Goal: Find contact information: Find contact information

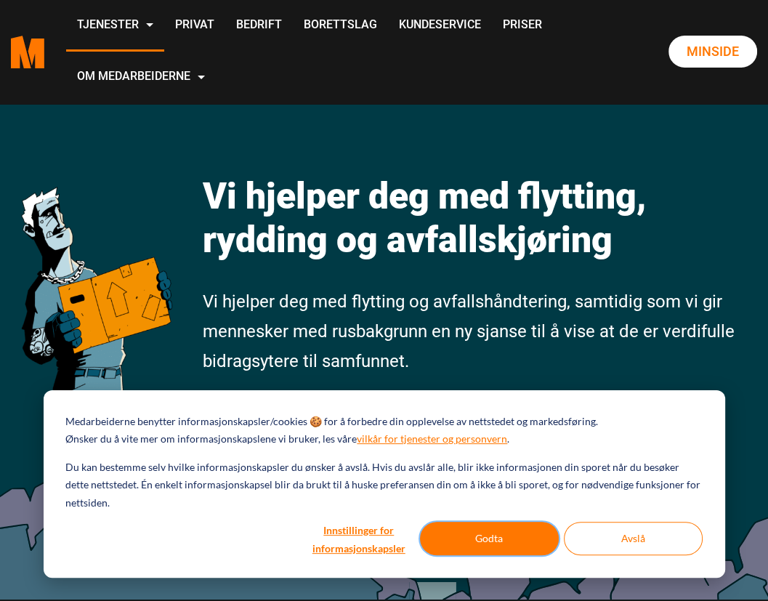
click at [494, 532] on button "Godta" at bounding box center [489, 538] width 139 height 33
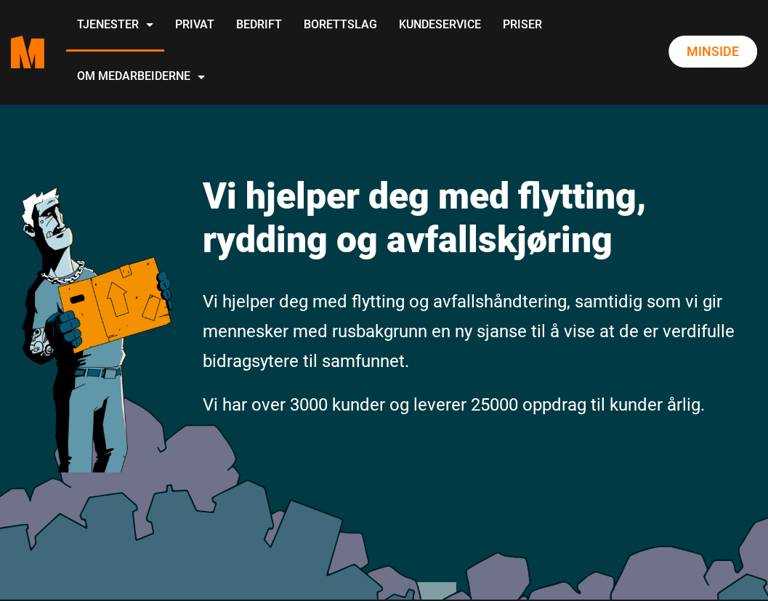
click at [549, 493] on div "Vi hjelper deg med flytting, rydding og avfallskjøring Vi hjelper deg med flytt…" at bounding box center [384, 326] width 768 height 545
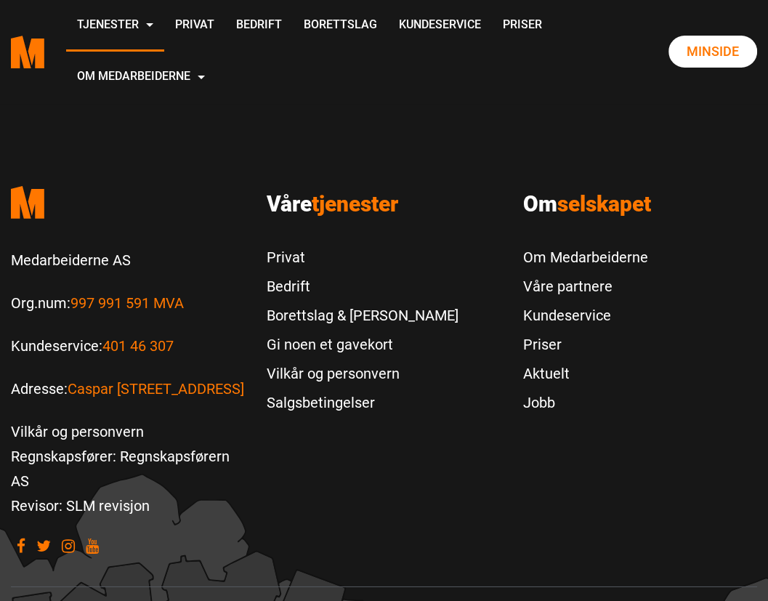
scroll to position [3143, 0]
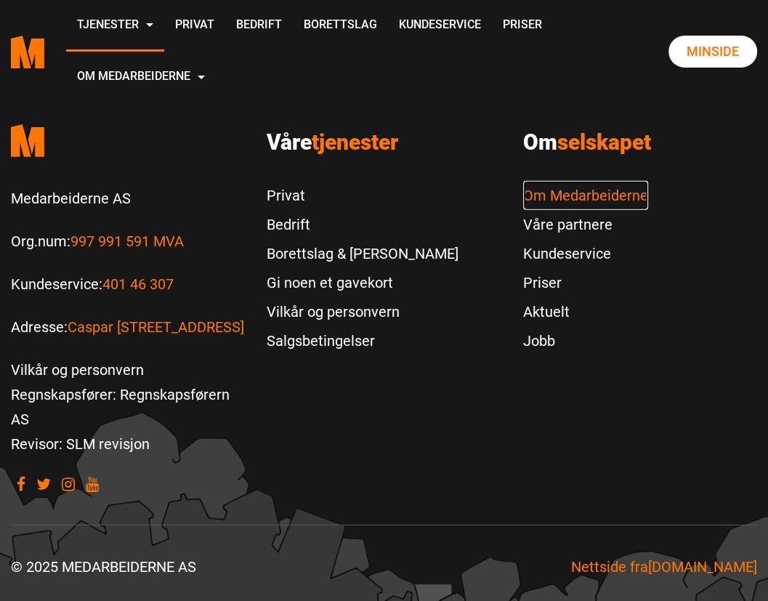
click at [596, 181] on link "Om Medarbeiderne" at bounding box center [585, 195] width 125 height 29
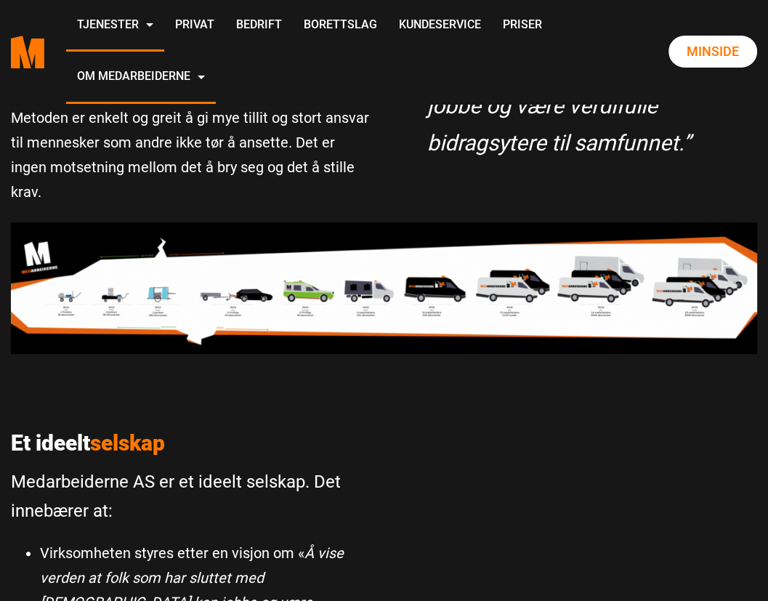
scroll to position [581, 0]
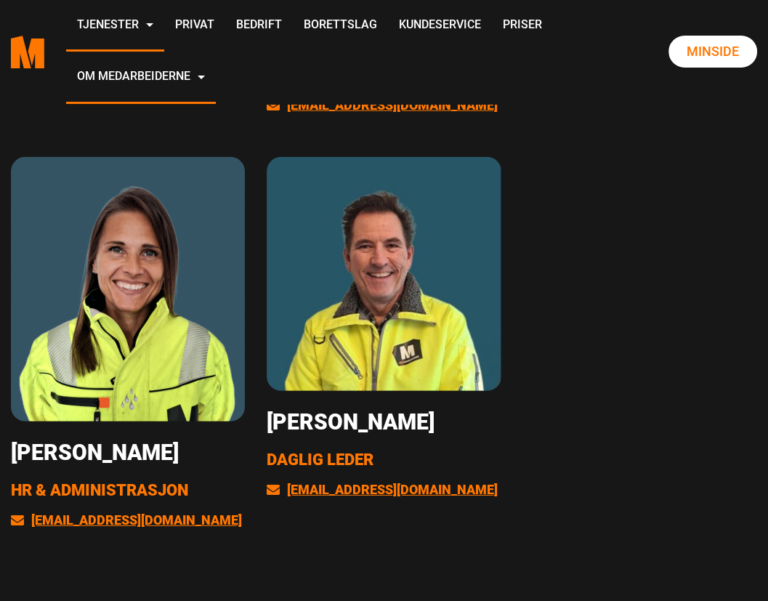
scroll to position [2833, 0]
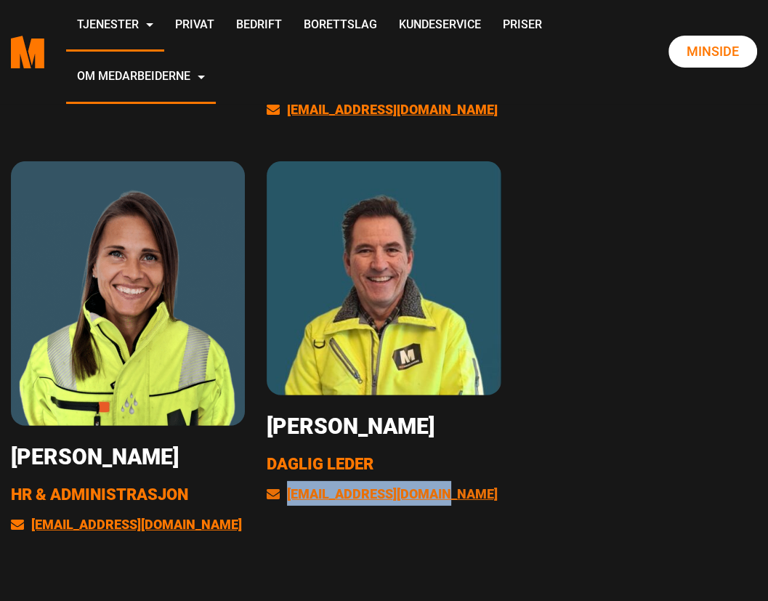
drag, startPoint x: 465, startPoint y: 444, endPoint x: 288, endPoint y: 444, distance: 177.3
click at [288, 481] on p "[EMAIL_ADDRESS][DOMAIN_NAME]" at bounding box center [384, 493] width 234 height 25
copy link "[EMAIL_ADDRESS][DOMAIN_NAME]"
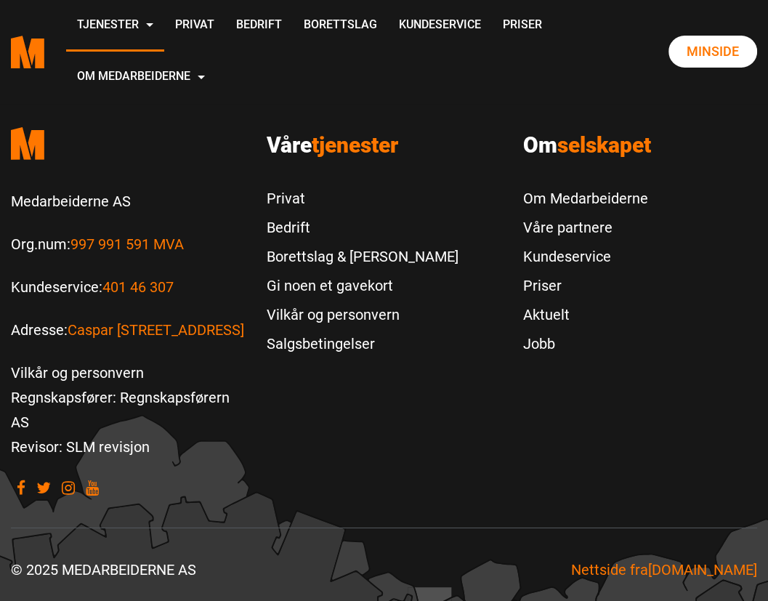
scroll to position [3109, 0]
